Goal: Task Accomplishment & Management: Manage account settings

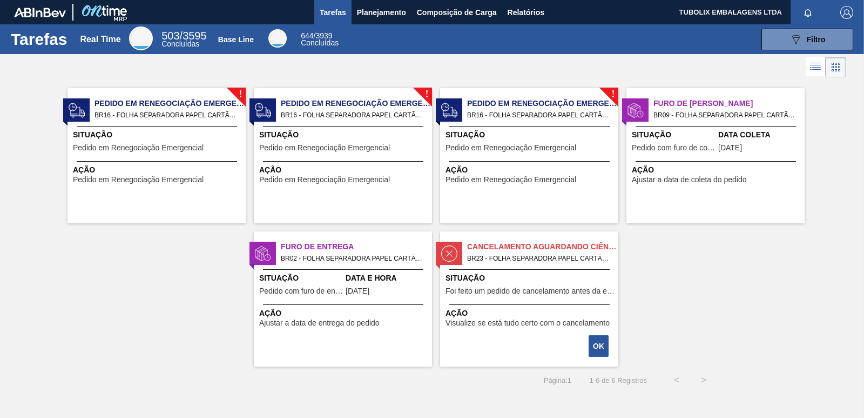
click at [147, 112] on span "BR16 - FOLHA SEPARADORA PAPEL CARTÃO Pedido - 2011117" at bounding box center [166, 115] width 143 height 12
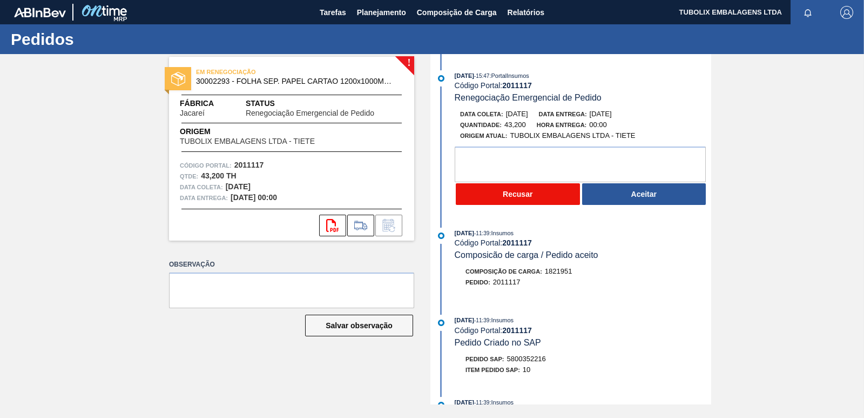
click at [540, 194] on button "Recusar" at bounding box center [518, 194] width 124 height 22
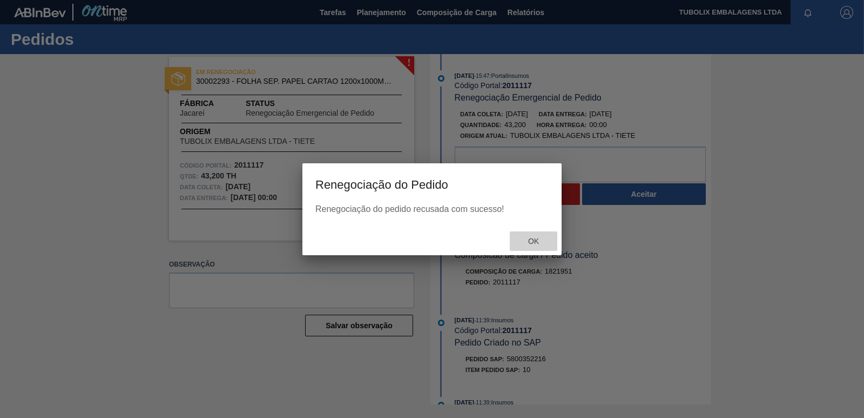
click at [542, 240] on span "Ok" at bounding box center [534, 241] width 28 height 9
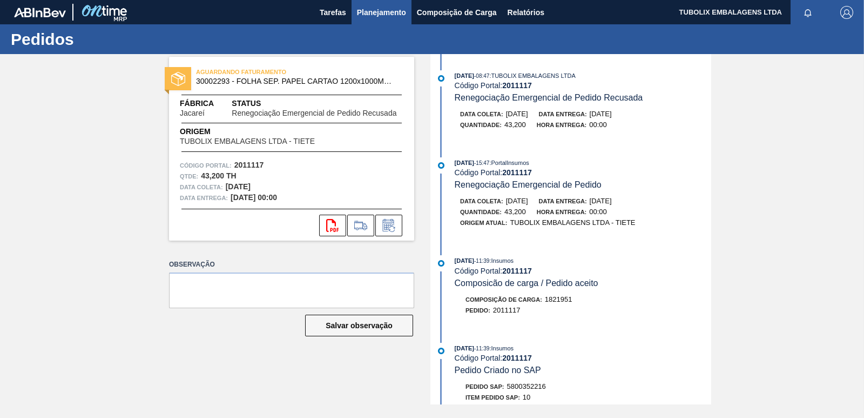
click at [386, 10] on span "Planejamento" at bounding box center [381, 12] width 49 height 13
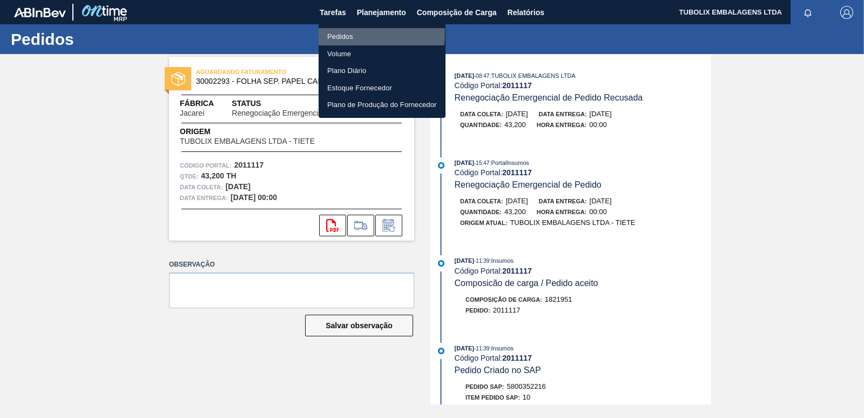
click at [353, 34] on li "Pedidos" at bounding box center [382, 36] width 127 height 17
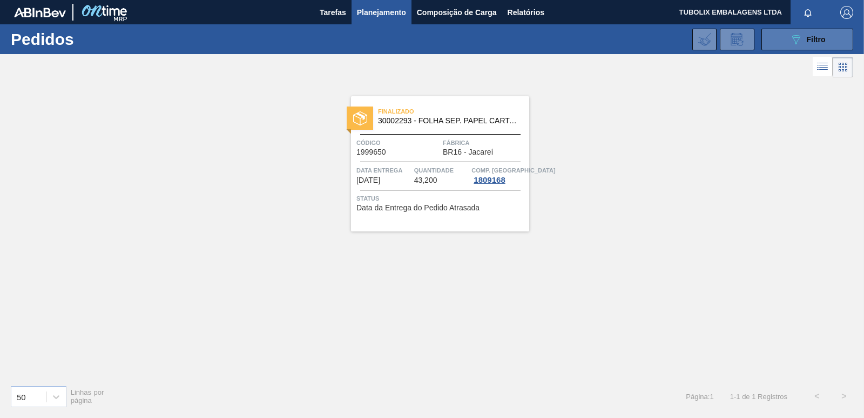
click at [825, 38] on button "089F7B8B-B2A5-4AFE-B5C0-19BA573D28AC Filtro" at bounding box center [808, 40] width 92 height 22
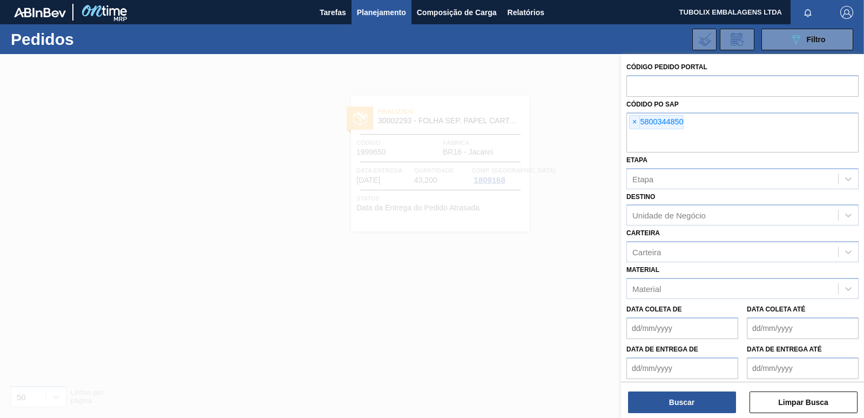
drag, startPoint x: 633, startPoint y: 123, endPoint x: 645, endPoint y: 171, distance: 50.0
click at [633, 122] on span "×" at bounding box center [635, 122] width 10 height 13
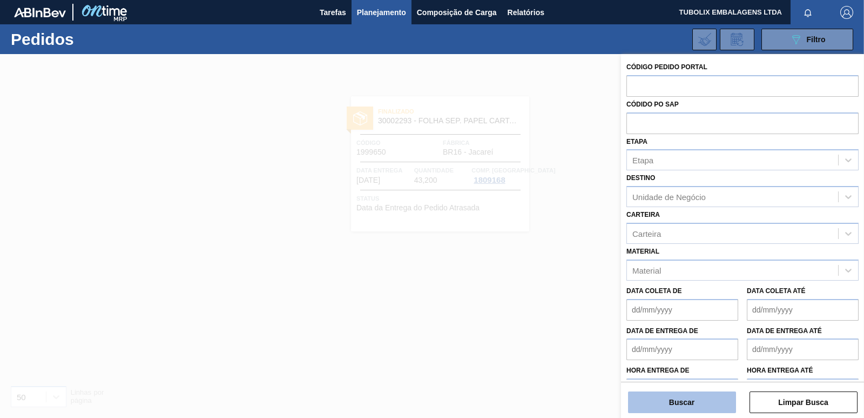
drag, startPoint x: 694, startPoint y: 406, endPoint x: 695, endPoint y: 400, distance: 5.5
click at [694, 402] on button "Buscar" at bounding box center [682, 402] width 108 height 22
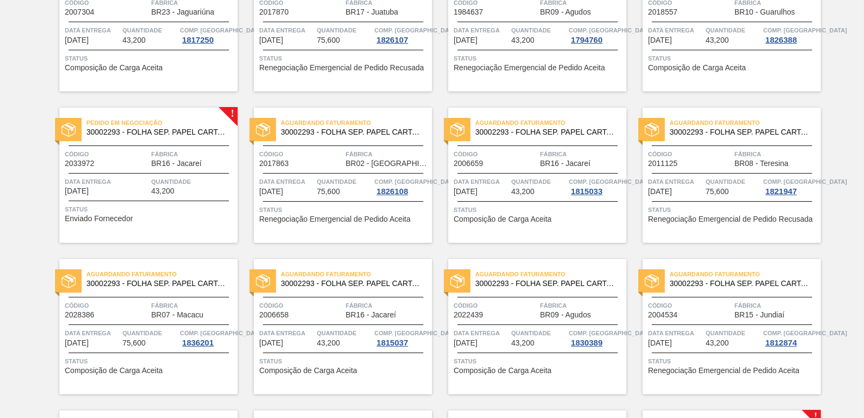
scroll to position [594, 0]
click at [210, 157] on span "Fábrica" at bounding box center [193, 153] width 84 height 11
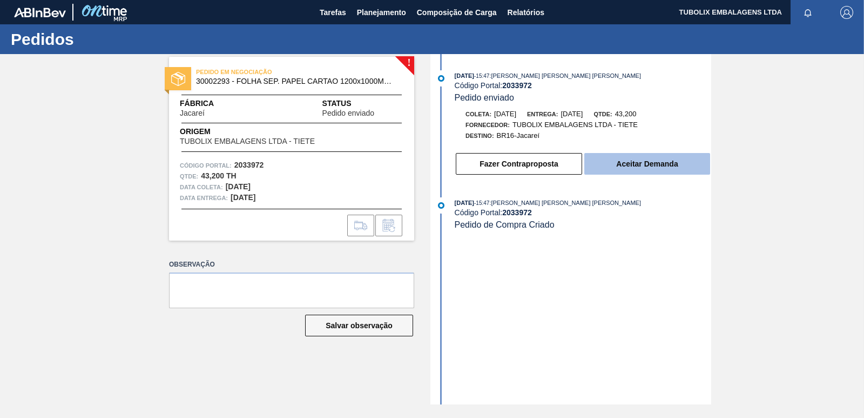
click at [645, 166] on button "Aceitar Demanda" at bounding box center [647, 164] width 126 height 22
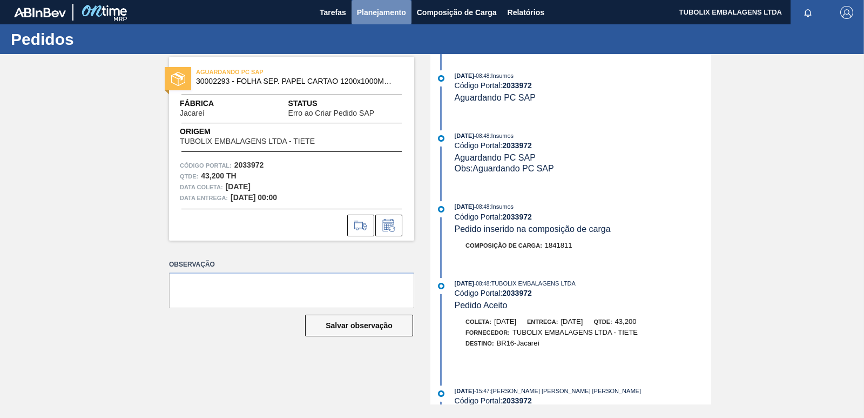
click at [376, 3] on button "Planejamento" at bounding box center [382, 12] width 60 height 24
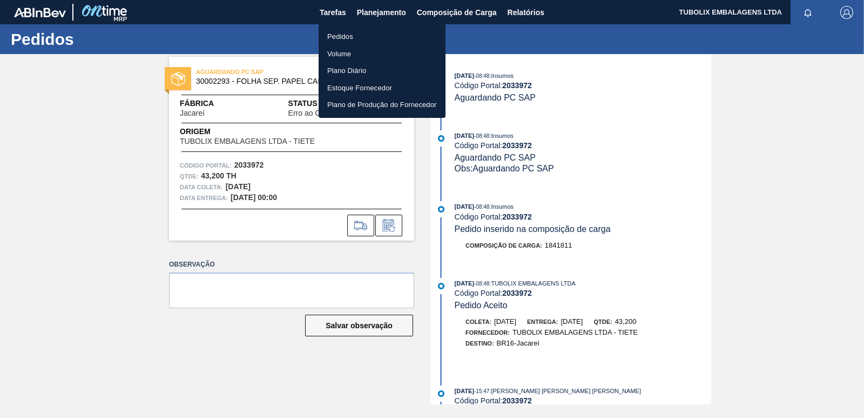
click at [366, 31] on li "Pedidos" at bounding box center [382, 36] width 127 height 17
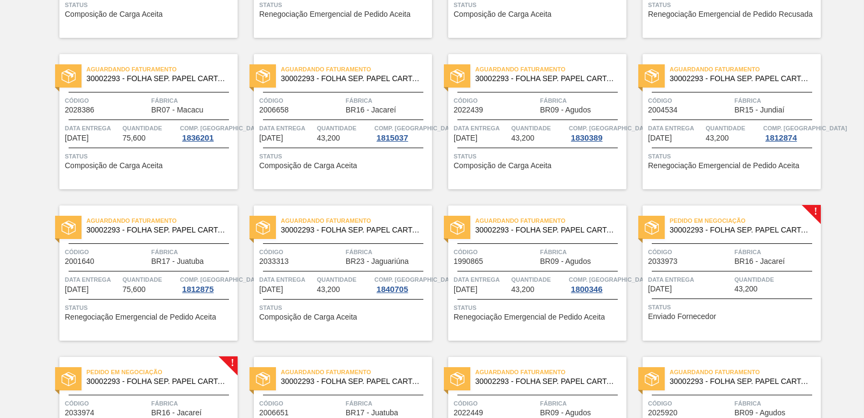
scroll to position [864, 0]
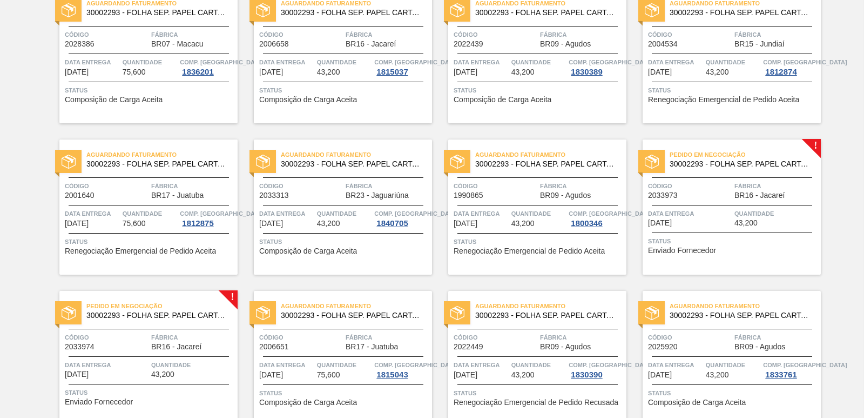
click at [770, 188] on span "Fábrica" at bounding box center [777, 185] width 84 height 11
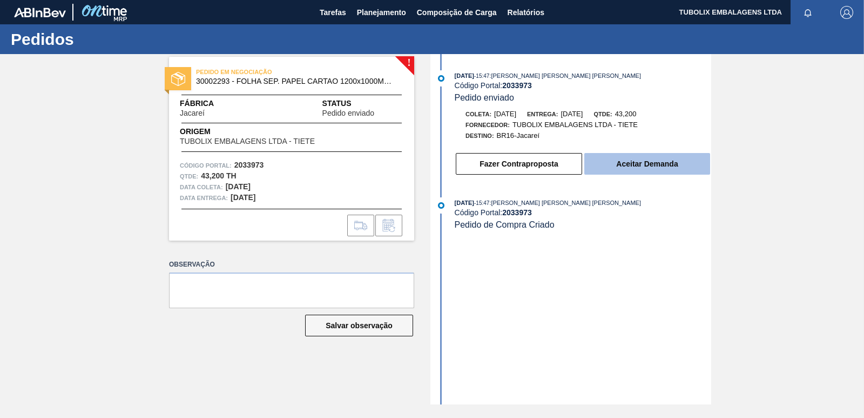
click at [661, 164] on button "Aceitar Demanda" at bounding box center [647, 164] width 126 height 22
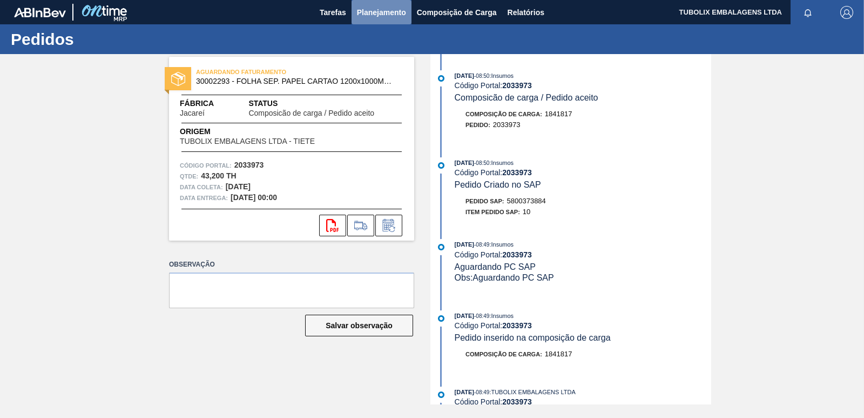
click at [382, 9] on span "Planejamento" at bounding box center [381, 12] width 49 height 13
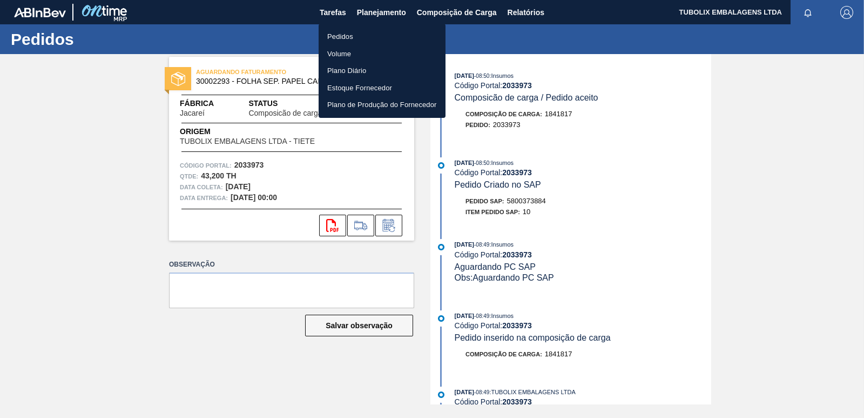
click at [340, 30] on li "Pedidos" at bounding box center [382, 36] width 127 height 17
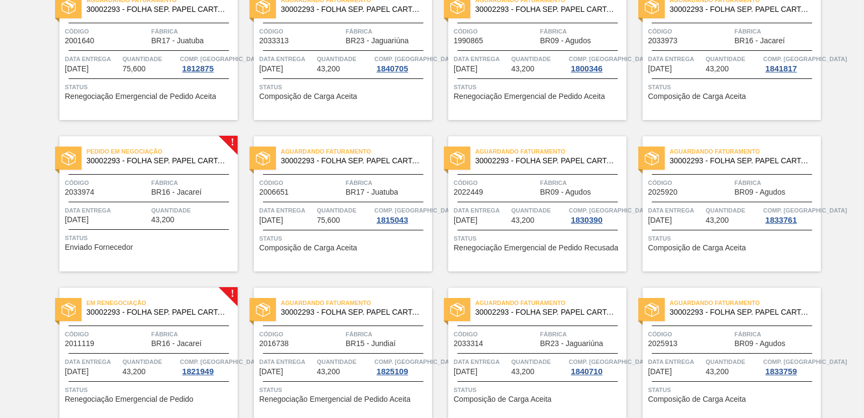
scroll to position [1026, 0]
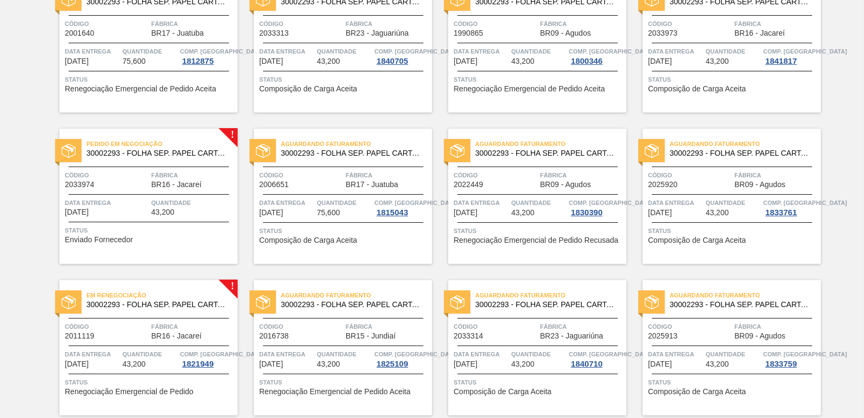
click at [150, 163] on div "Pedido em Negociação 30002293 - FOLHA SEP. PAPEL CARTAO 1200x1000M 350g Código …" at bounding box center [148, 196] width 178 height 135
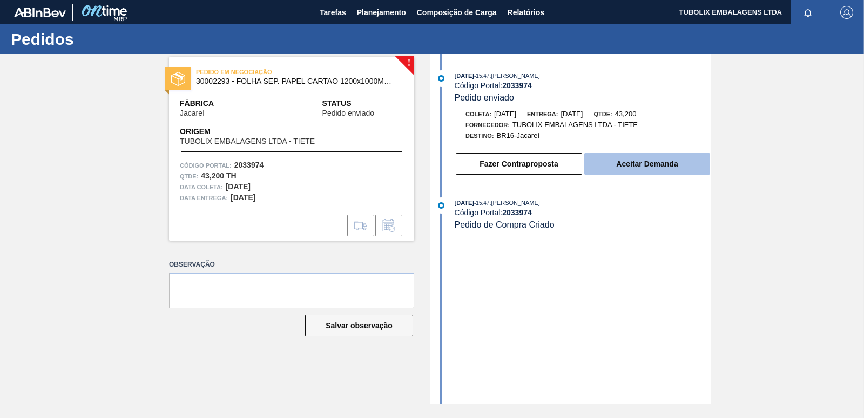
click at [623, 162] on button "Aceitar Demanda" at bounding box center [647, 164] width 126 height 22
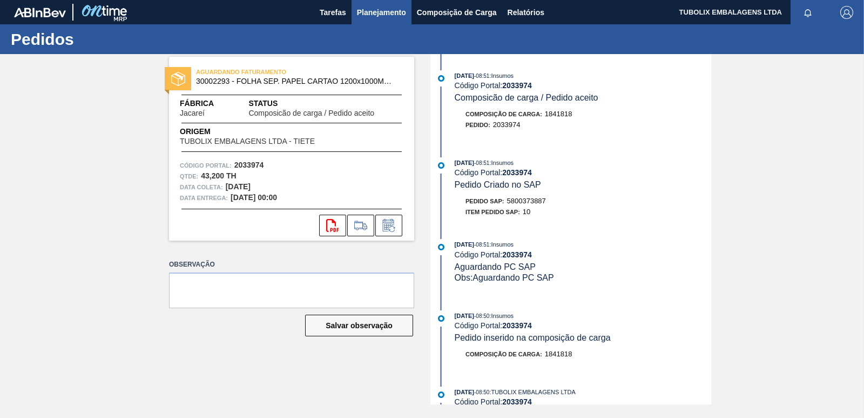
click at [372, 10] on span "Planejamento" at bounding box center [381, 12] width 49 height 13
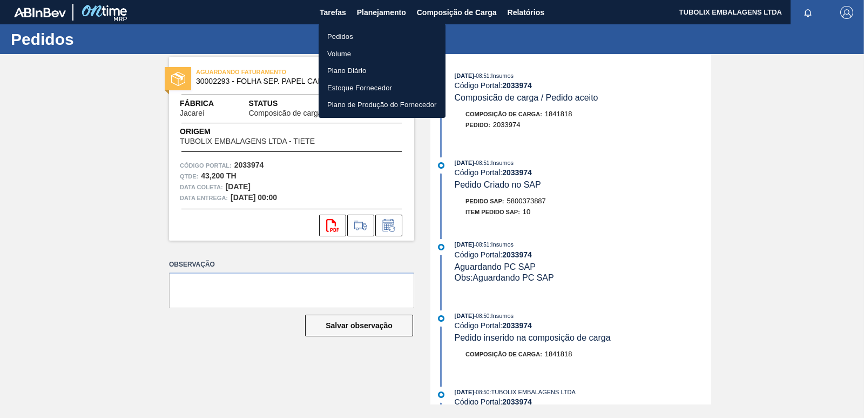
click at [353, 38] on li "Pedidos" at bounding box center [382, 36] width 127 height 17
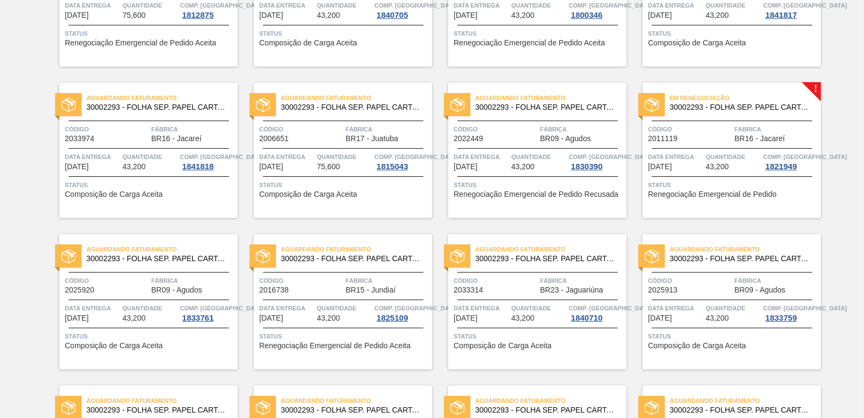
scroll to position [1080, 0]
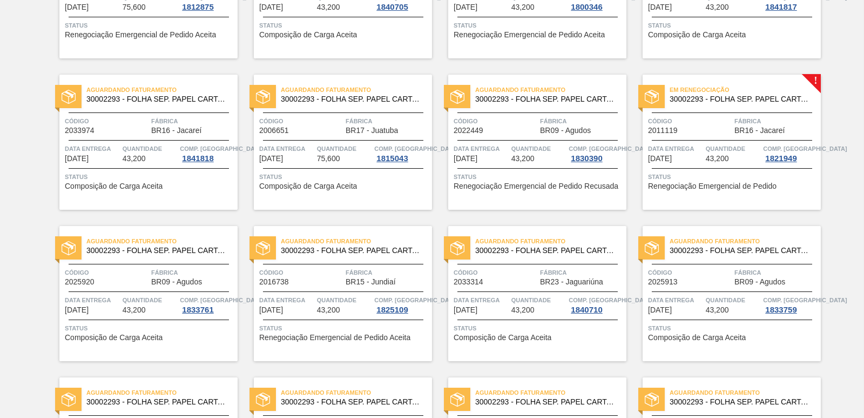
click at [758, 126] on span "Fábrica" at bounding box center [777, 121] width 84 height 11
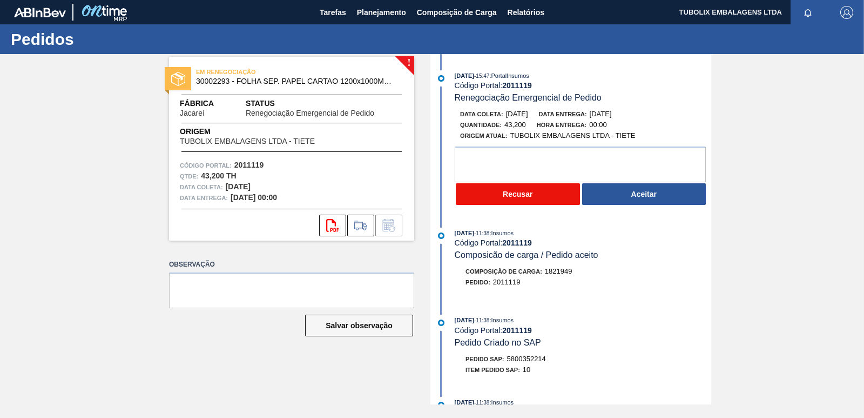
click at [515, 194] on button "Recusar" at bounding box center [518, 194] width 124 height 22
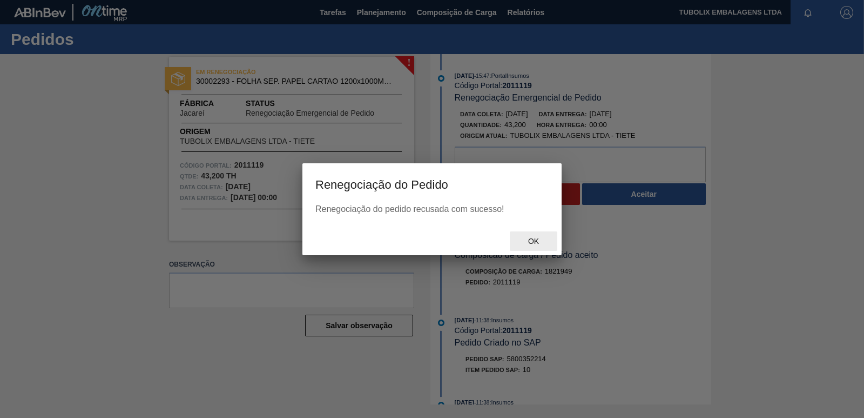
click at [537, 243] on span "Ok" at bounding box center [534, 241] width 28 height 9
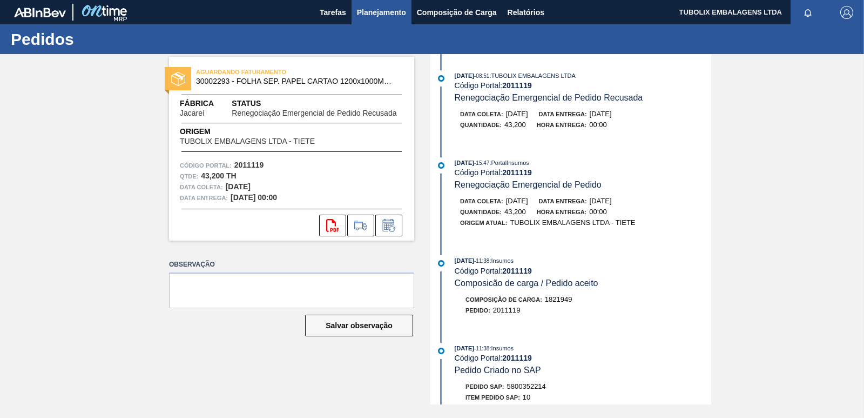
click at [360, 9] on span "Planejamento" at bounding box center [381, 12] width 49 height 13
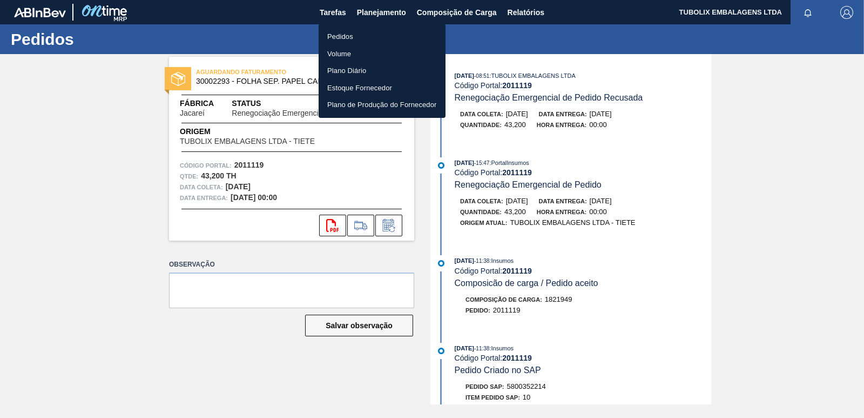
click at [337, 33] on li "Pedidos" at bounding box center [382, 36] width 127 height 17
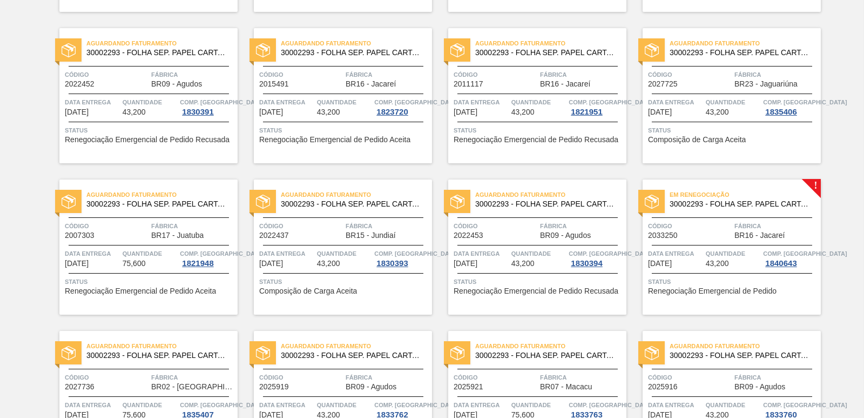
scroll to position [1566, 0]
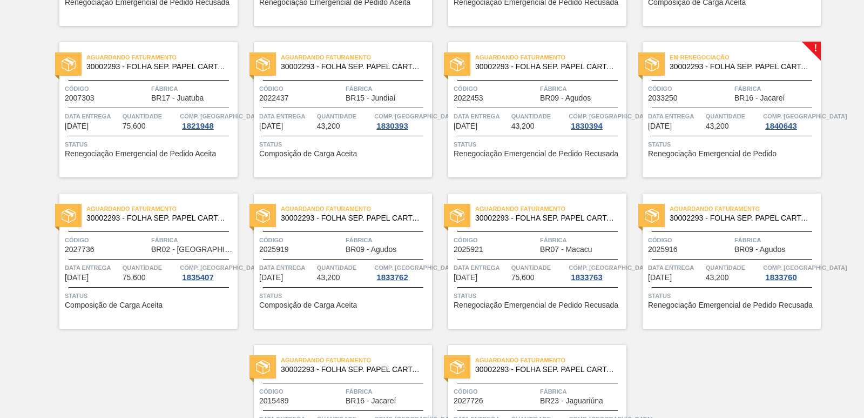
click at [745, 58] on span "Em renegociação" at bounding box center [745, 57] width 151 height 11
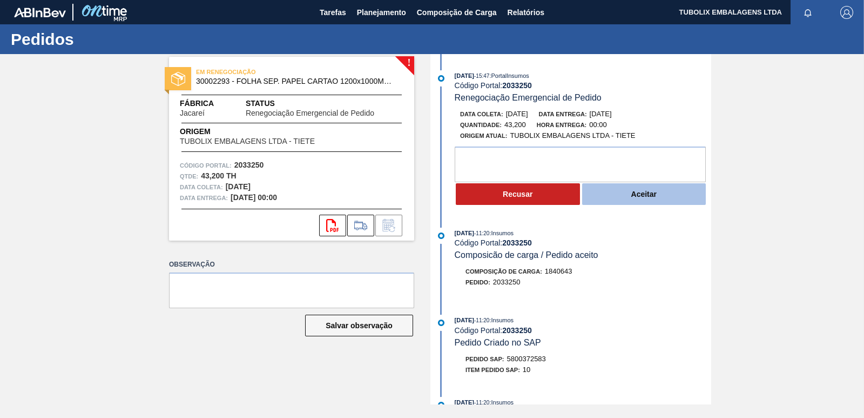
click at [677, 191] on button "Aceitar" at bounding box center [644, 194] width 124 height 22
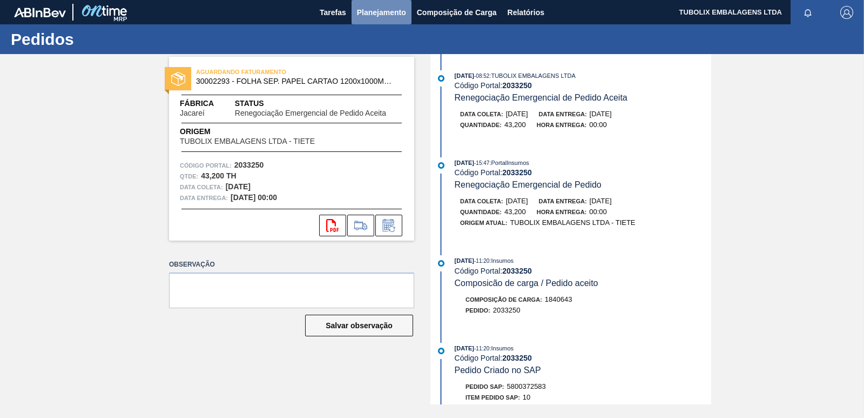
click at [387, 10] on span "Planejamento" at bounding box center [381, 12] width 49 height 13
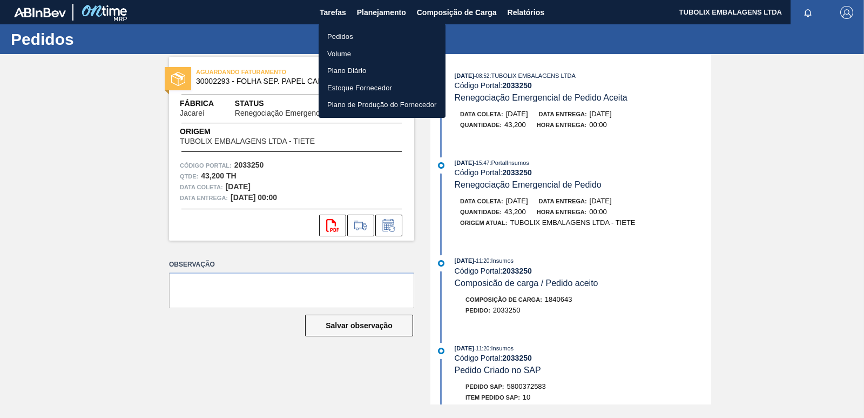
click at [337, 34] on li "Pedidos" at bounding box center [382, 36] width 127 height 17
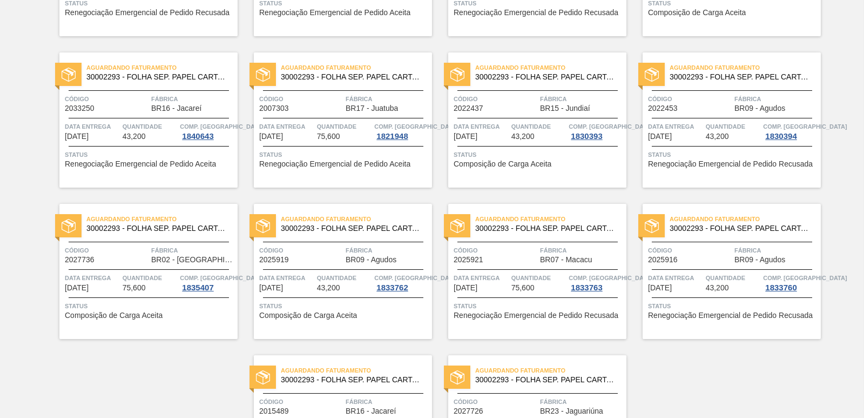
scroll to position [1669, 0]
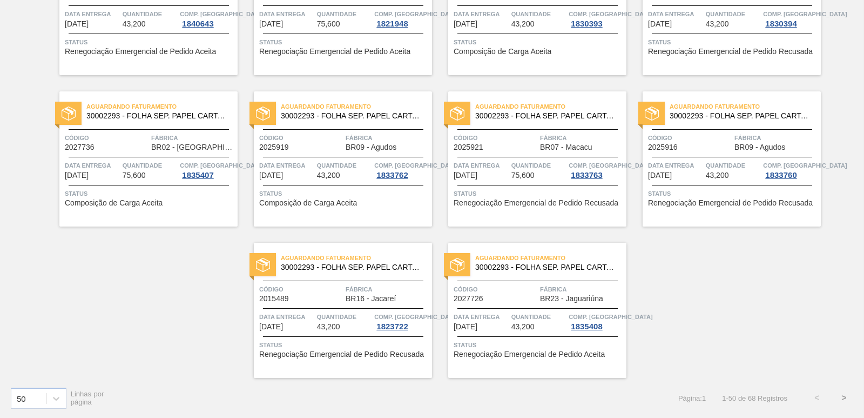
click at [840, 394] on button ">" at bounding box center [844, 397] width 27 height 27
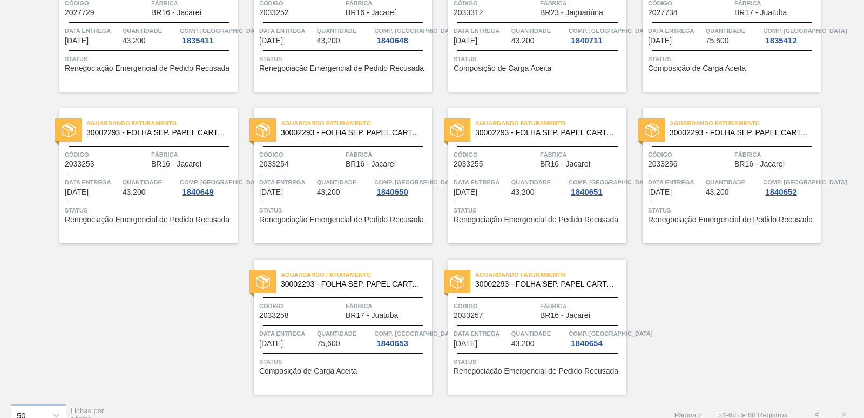
scroll to position [459, 0]
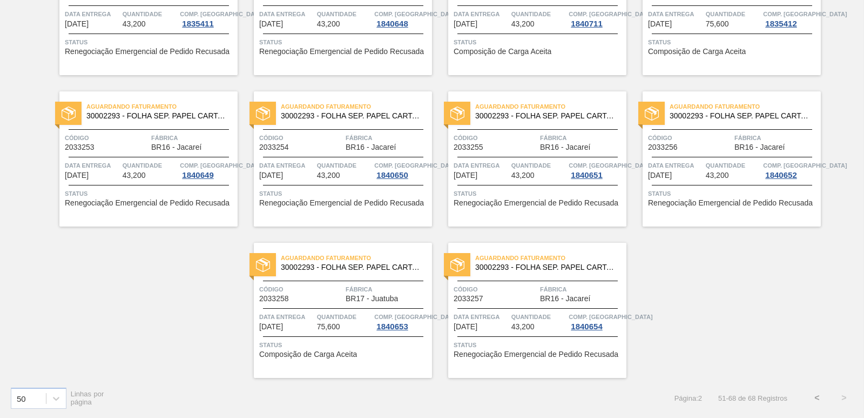
click at [817, 393] on button "<" at bounding box center [817, 397] width 27 height 27
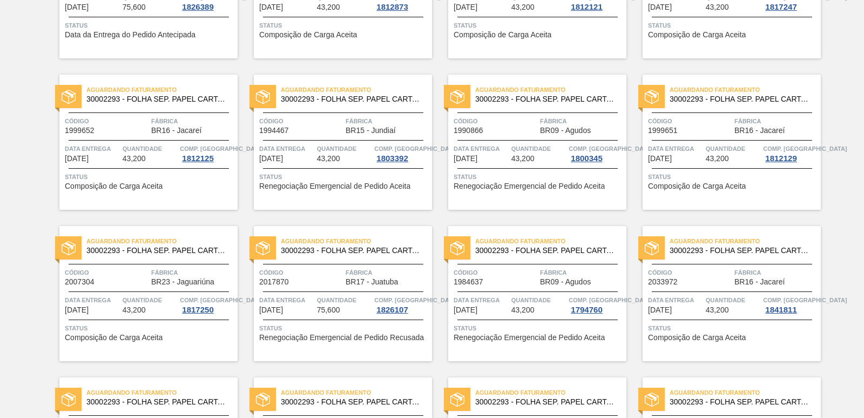
scroll to position [0, 0]
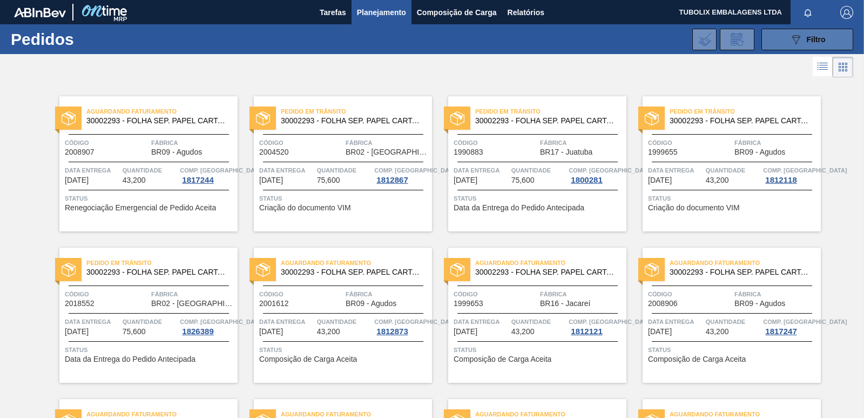
click at [812, 36] on span "Filtro" at bounding box center [816, 39] width 19 height 9
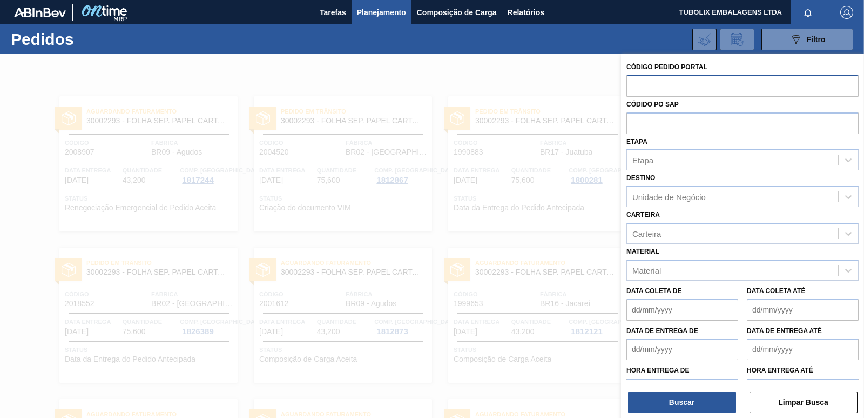
click at [642, 80] on input "text" at bounding box center [743, 85] width 232 height 21
type input "2033972"
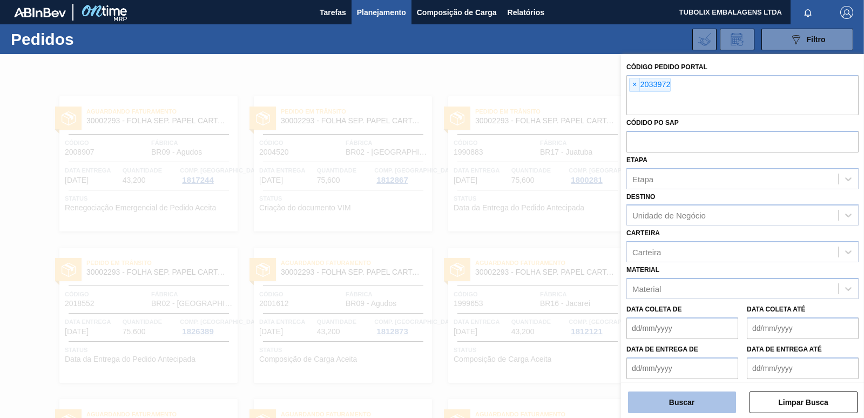
click at [710, 392] on button "Buscar" at bounding box center [682, 402] width 108 height 22
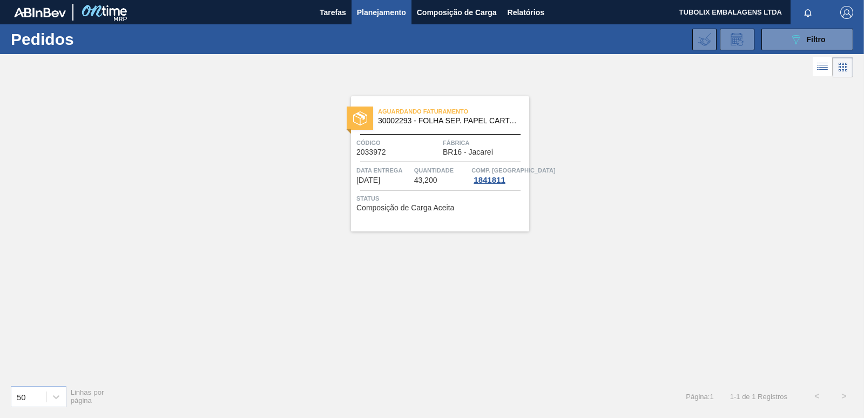
click at [432, 129] on div "Aguardando Faturamento 30002293 - FOLHA SEP. PAPEL CARTAO 1200x1000M 350g Códig…" at bounding box center [440, 163] width 178 height 135
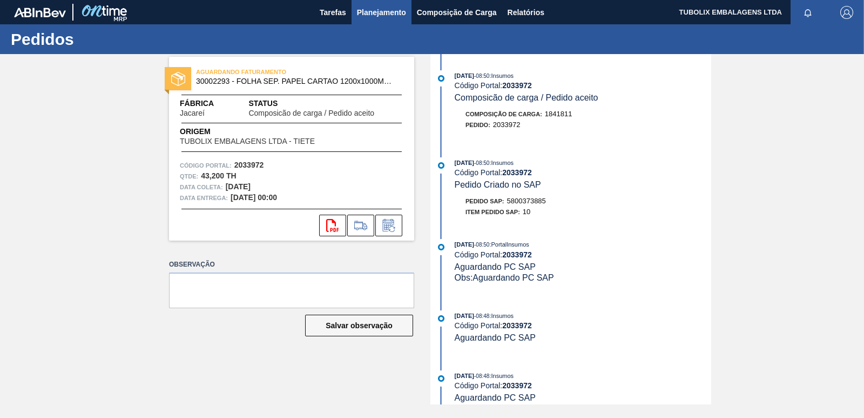
click at [388, 11] on span "Planejamento" at bounding box center [381, 12] width 49 height 13
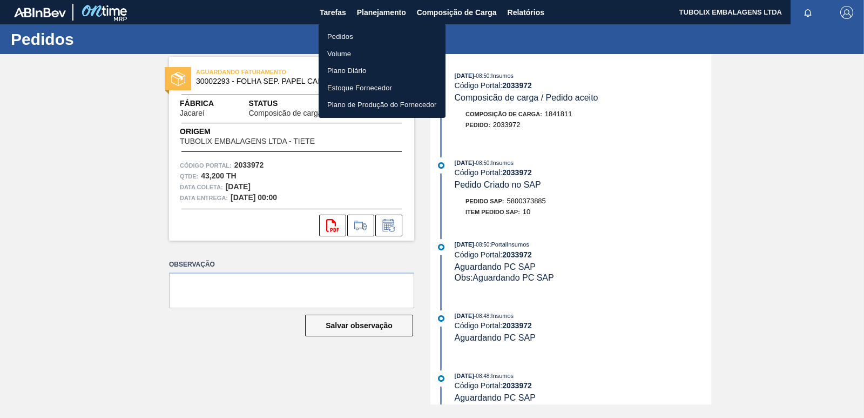
click at [345, 38] on li "Pedidos" at bounding box center [382, 36] width 127 height 17
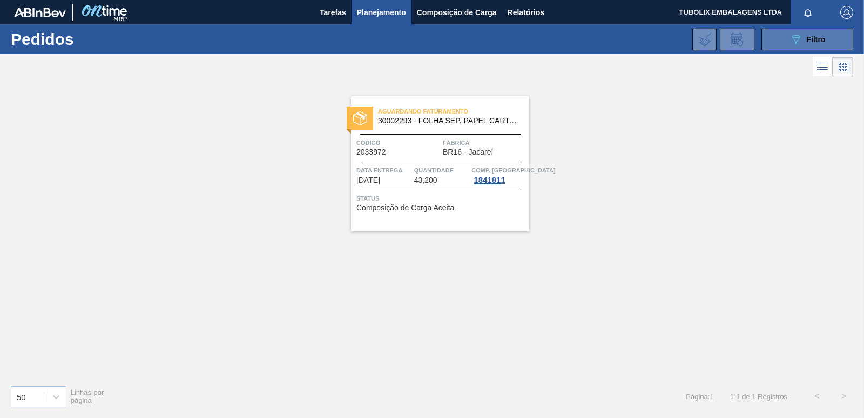
click at [804, 35] on div "089F7B8B-B2A5-4AFE-B5C0-19BA573D28AC Filtro" at bounding box center [808, 39] width 36 height 13
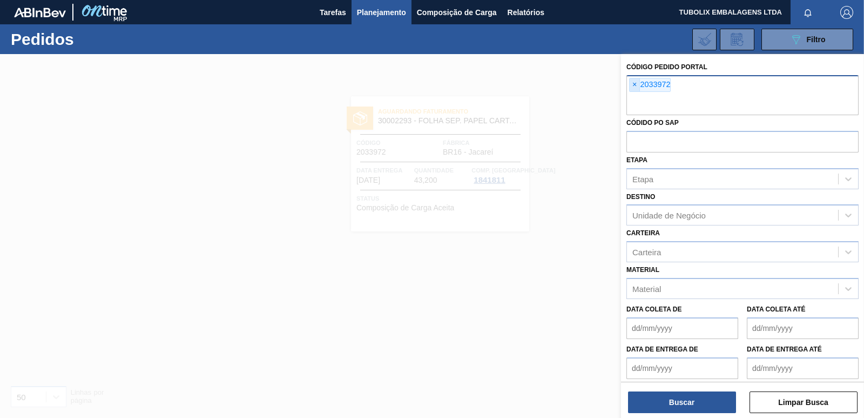
click at [633, 84] on span "×" at bounding box center [635, 84] width 10 height 13
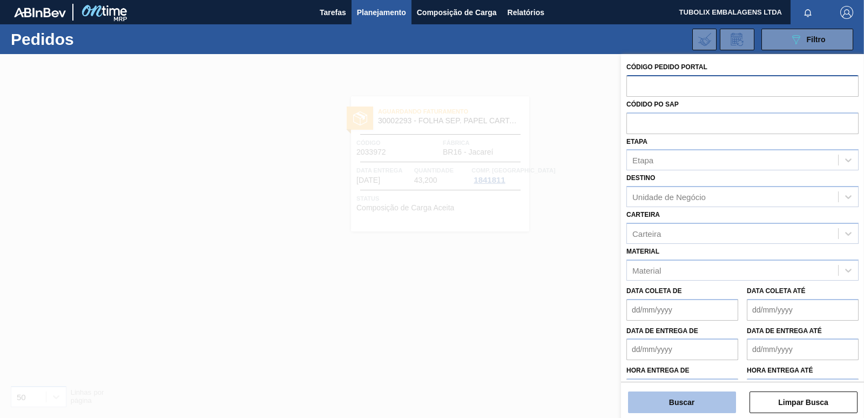
click at [660, 407] on button "Buscar" at bounding box center [682, 402] width 108 height 22
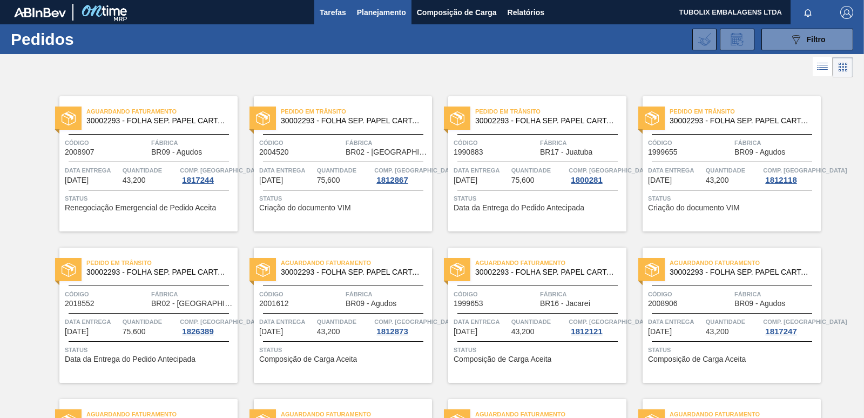
click at [326, 7] on span "Tarefas" at bounding box center [333, 12] width 26 height 13
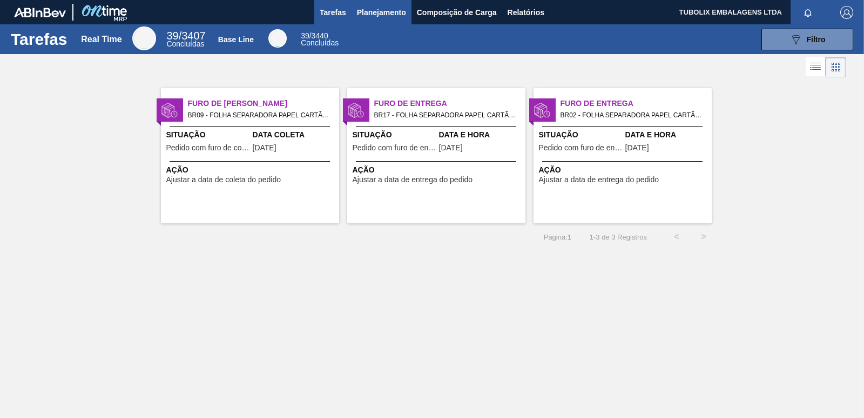
click at [391, 11] on span "Planejamento" at bounding box center [381, 12] width 49 height 13
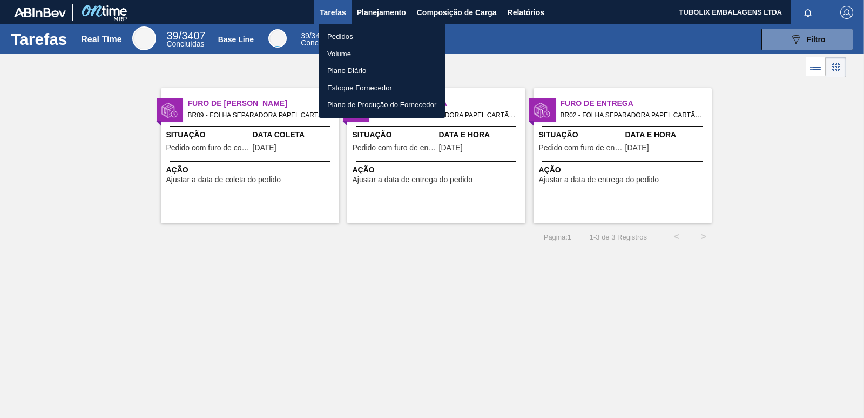
click at [338, 33] on li "Pedidos" at bounding box center [382, 36] width 127 height 17
